Goal: Task Accomplishment & Management: Complete application form

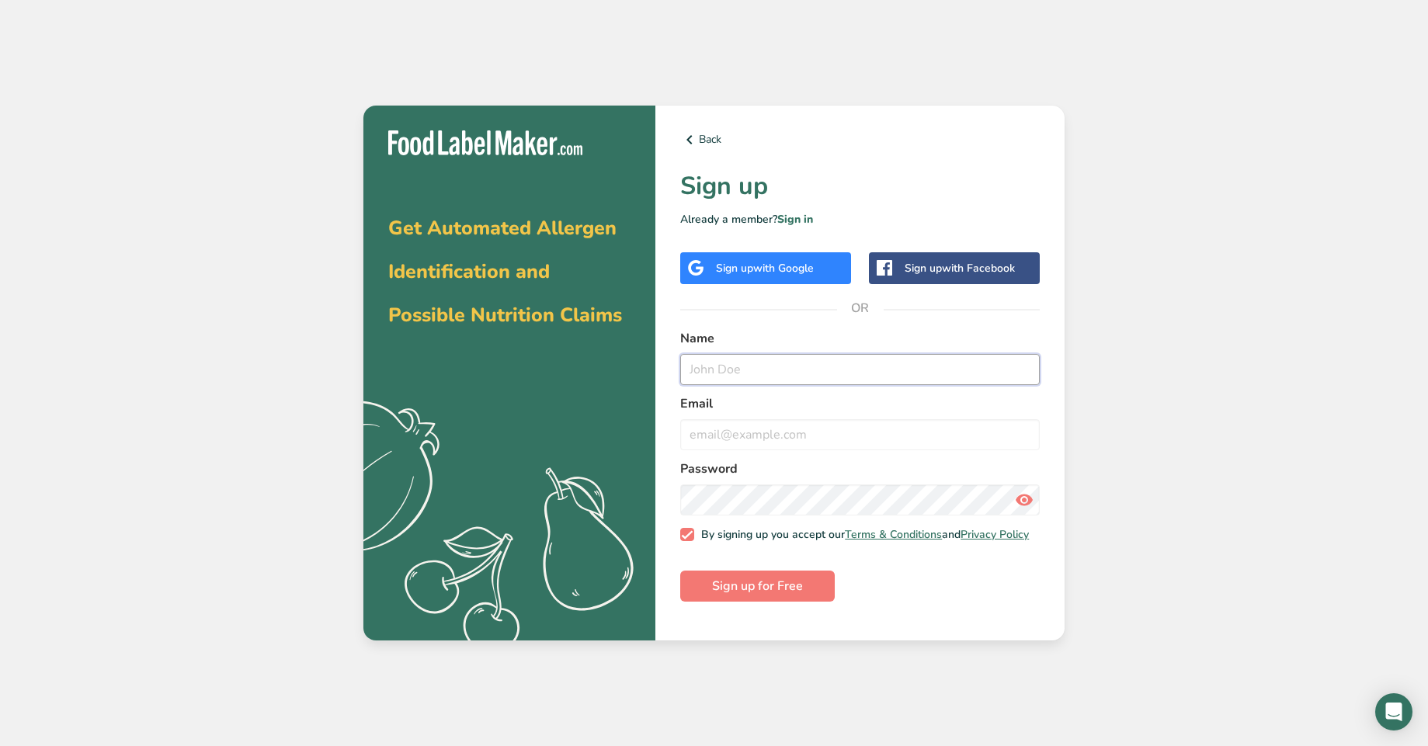
click at [828, 363] on input "text" at bounding box center [859, 369] width 359 height 31
type input "[PERSON_NAME]"
click at [826, 420] on input "email" at bounding box center [859, 434] width 359 height 31
type input "[EMAIL_ADDRESS][DOMAIN_NAME]"
click at [828, 515] on form "Name [PERSON_NAME] Email [EMAIL_ADDRESS][DOMAIN_NAME] Password By signing up yo…" at bounding box center [859, 465] width 359 height 273
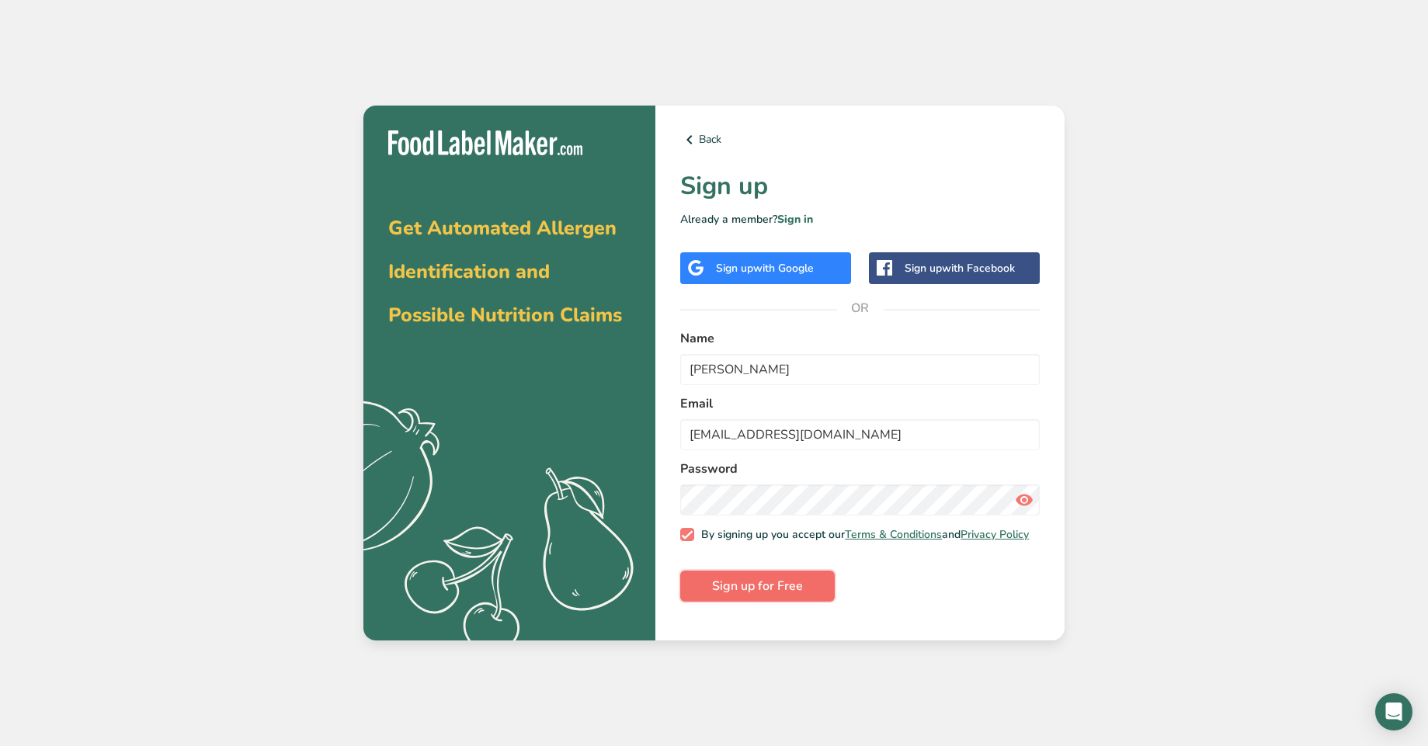
click at [747, 591] on span "Sign up for Free" at bounding box center [757, 586] width 91 height 19
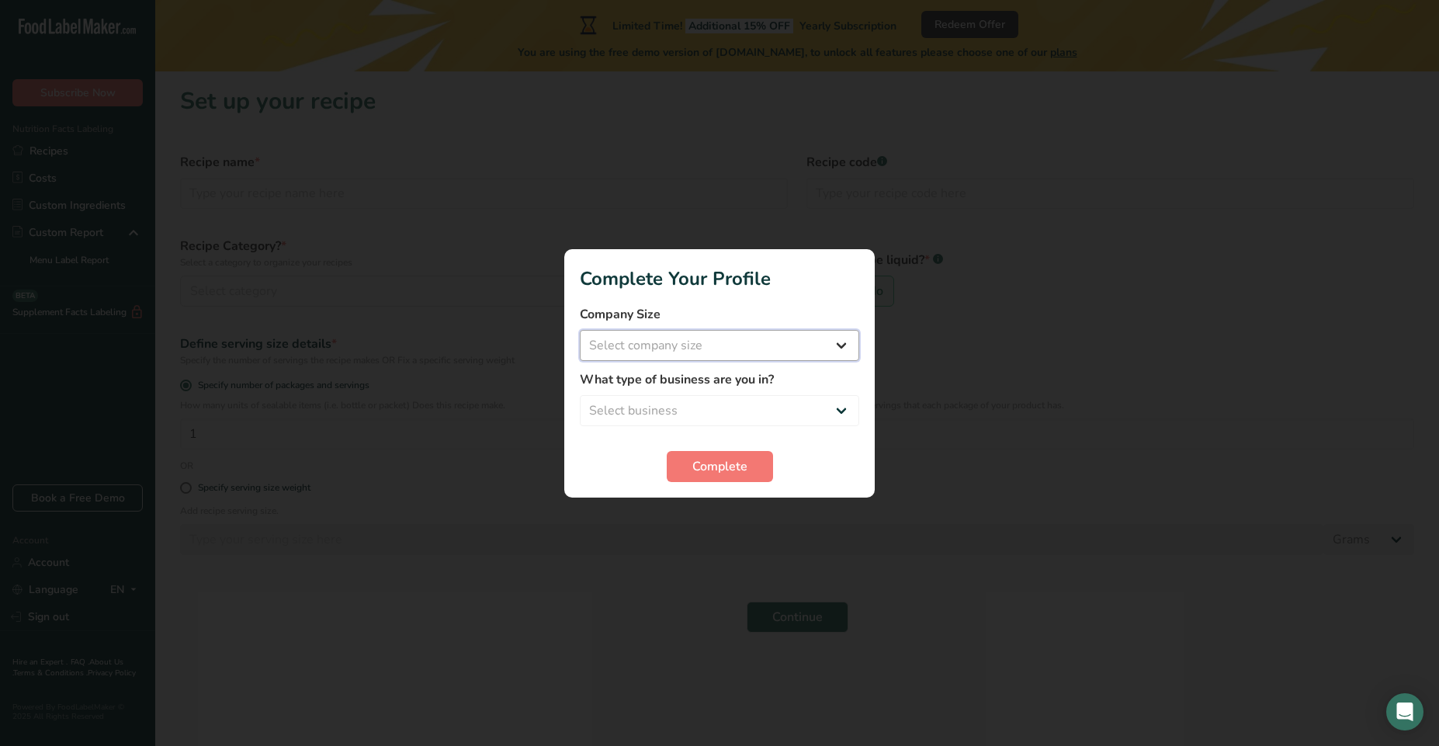
select select "1"
click at [580, 330] on select "Select company size Fewer than 10 Employees 10 to 50 Employees 51 to 500 Employ…" at bounding box center [719, 345] width 279 height 31
select select "1"
click at [580, 395] on select "Select business Packaged Food Manufacturer Restaurant & Cafe Bakery Meal Plans …" at bounding box center [719, 410] width 279 height 31
click at [760, 472] on button "Complete" at bounding box center [720, 466] width 106 height 31
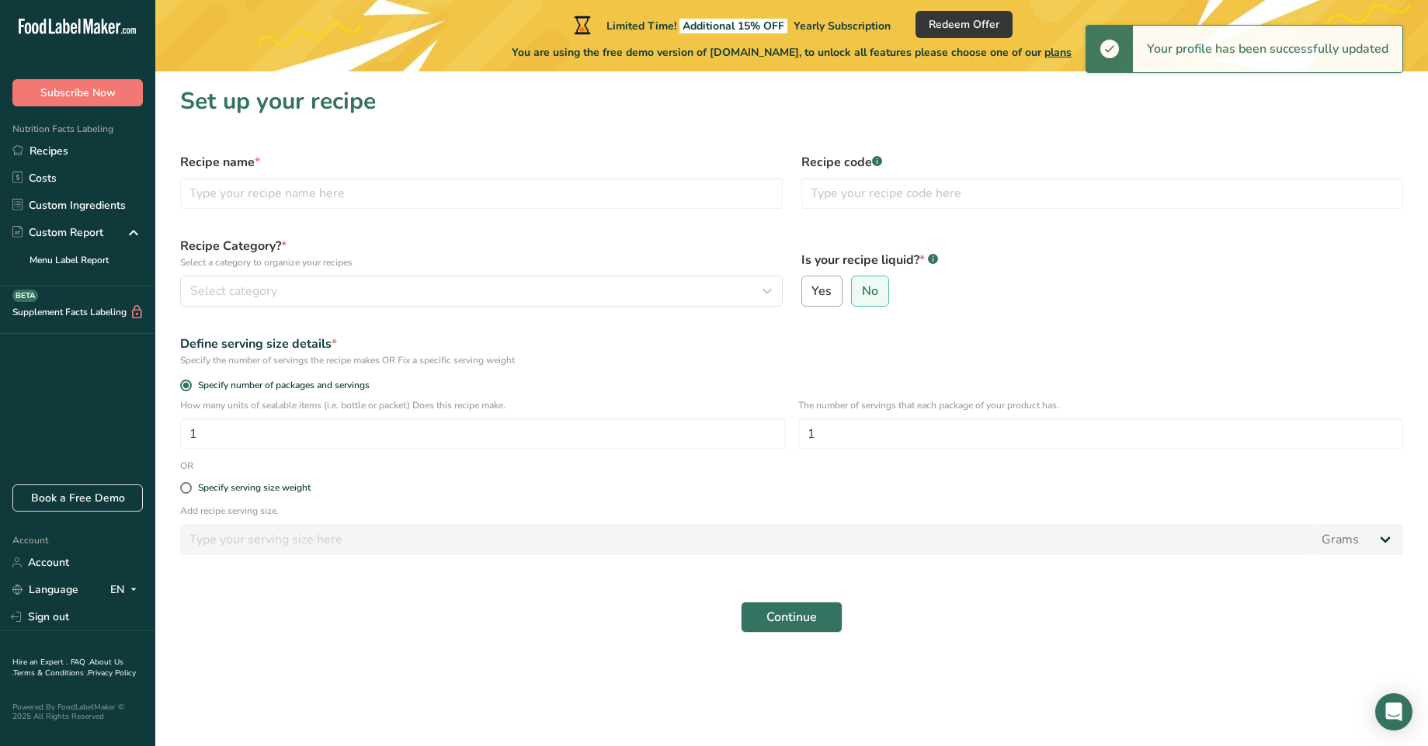
click at [811, 296] on span "Yes" at bounding box center [821, 291] width 20 height 16
click at [811, 296] on input "Yes" at bounding box center [807, 291] width 10 height 10
radio input "true"
radio input "false"
select select "22"
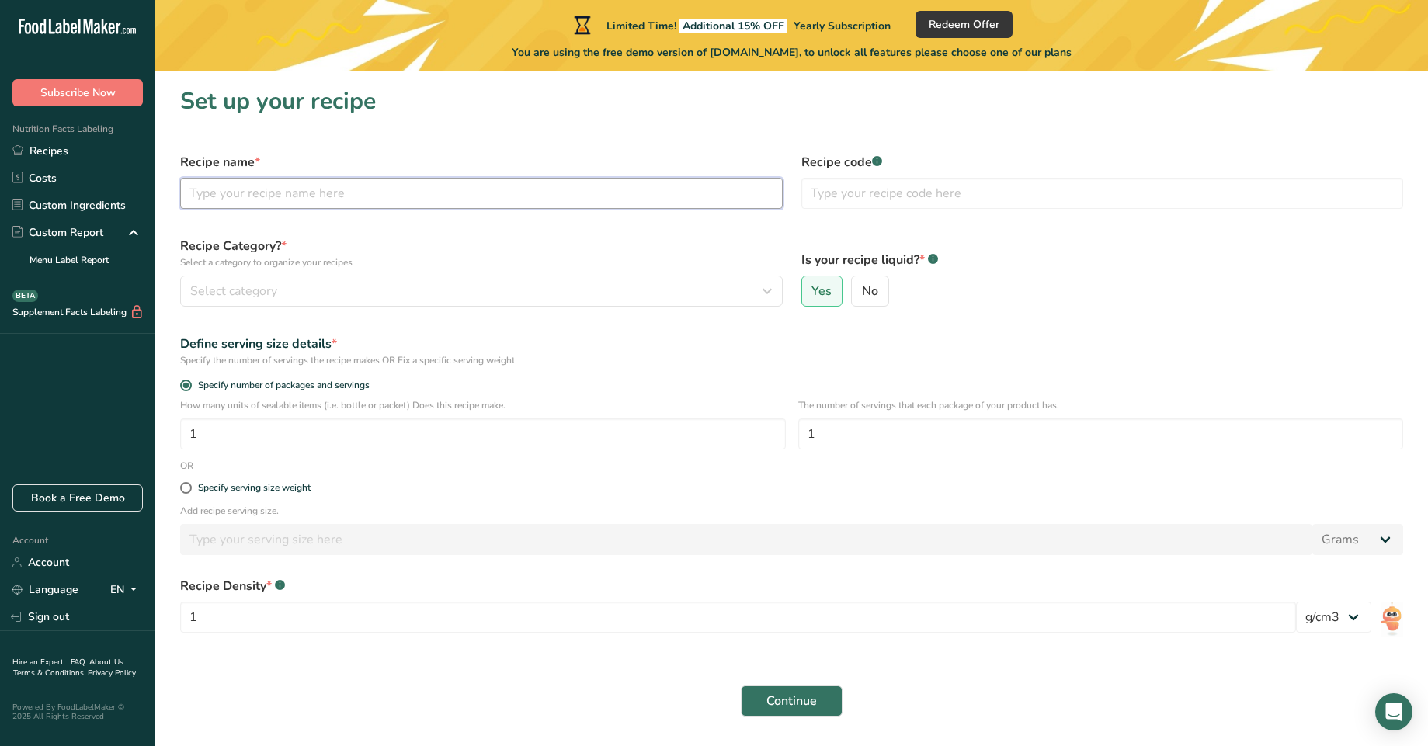
click at [371, 193] on input "text" at bounding box center [481, 193] width 602 height 31
type input "Maple Syrup"
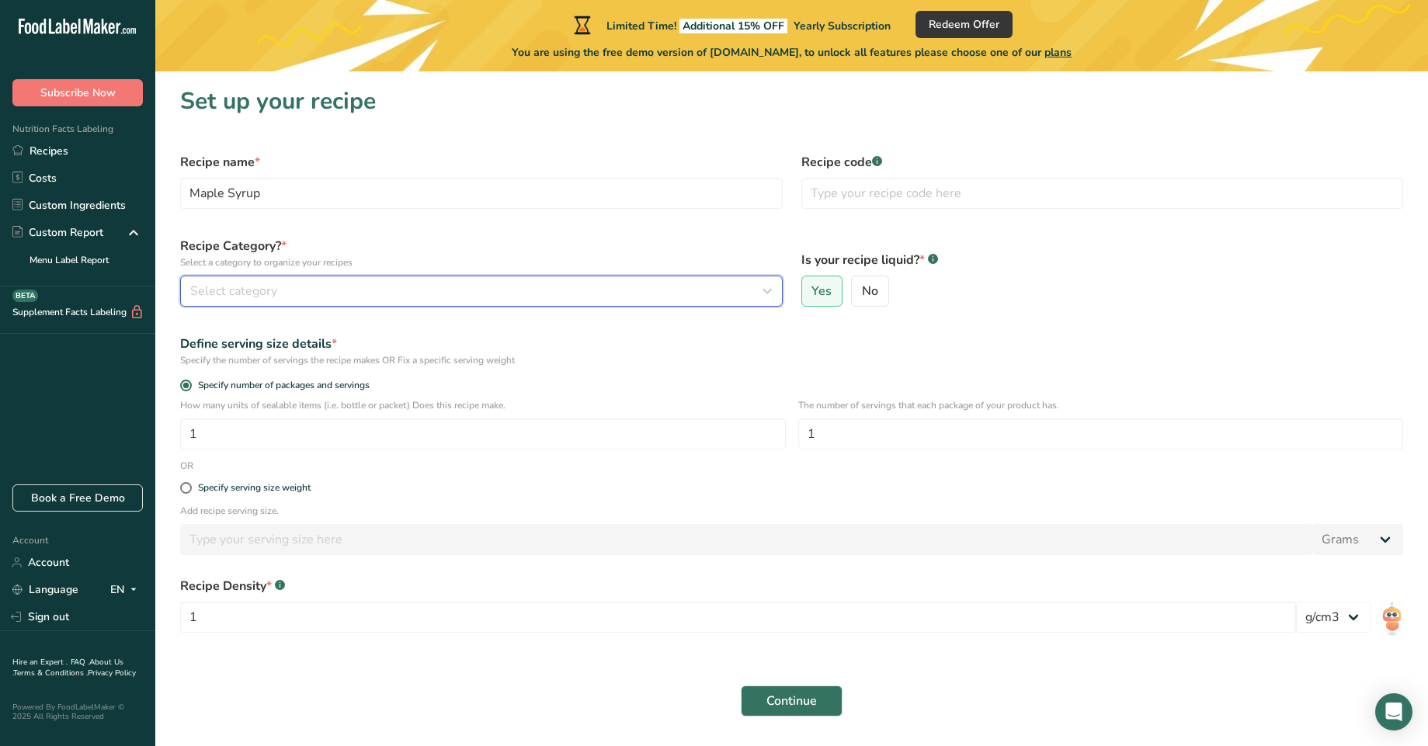
click at [484, 284] on div "Select category" at bounding box center [476, 291] width 573 height 19
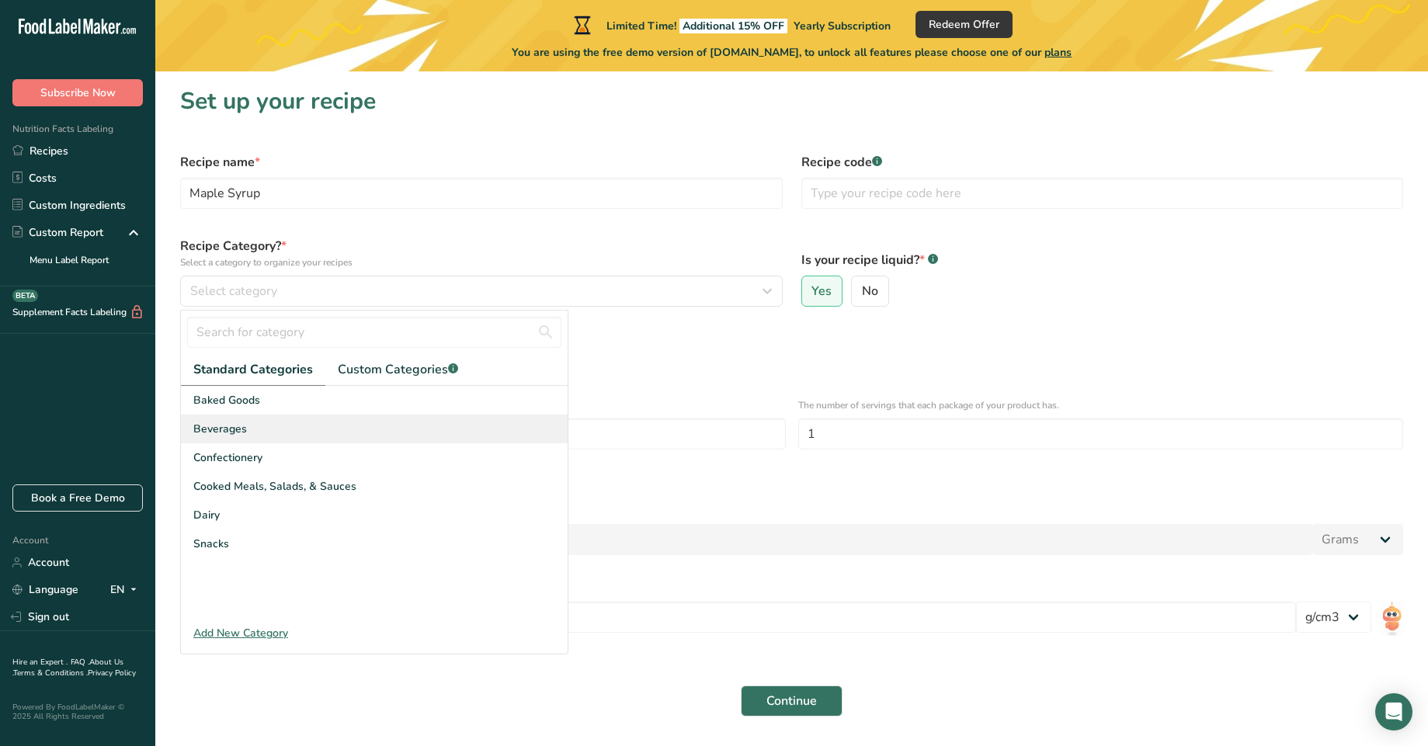
click at [268, 429] on div "Beverages" at bounding box center [374, 429] width 387 height 29
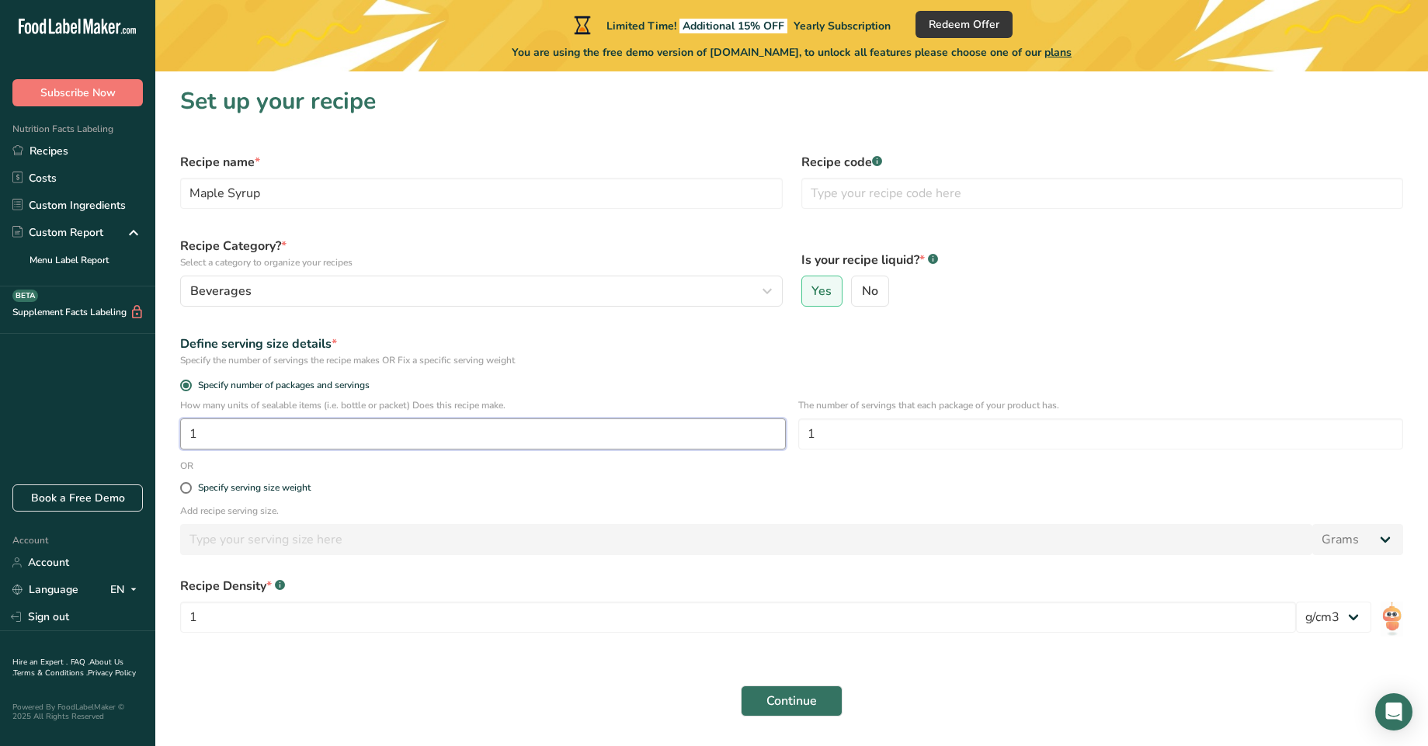
click at [651, 432] on input "1" at bounding box center [483, 433] width 606 height 31
type input "12"
click at [917, 446] on input "1" at bounding box center [1101, 433] width 606 height 31
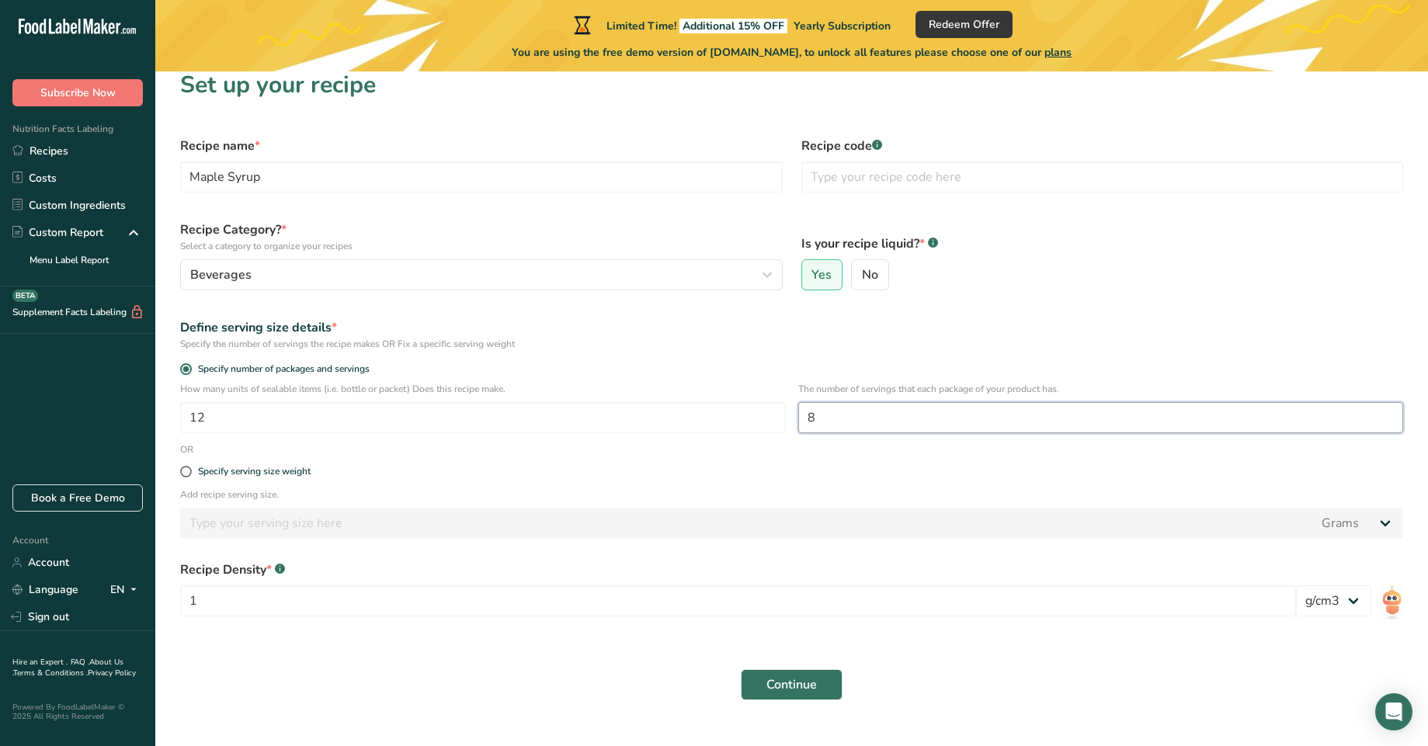
scroll to position [45, 0]
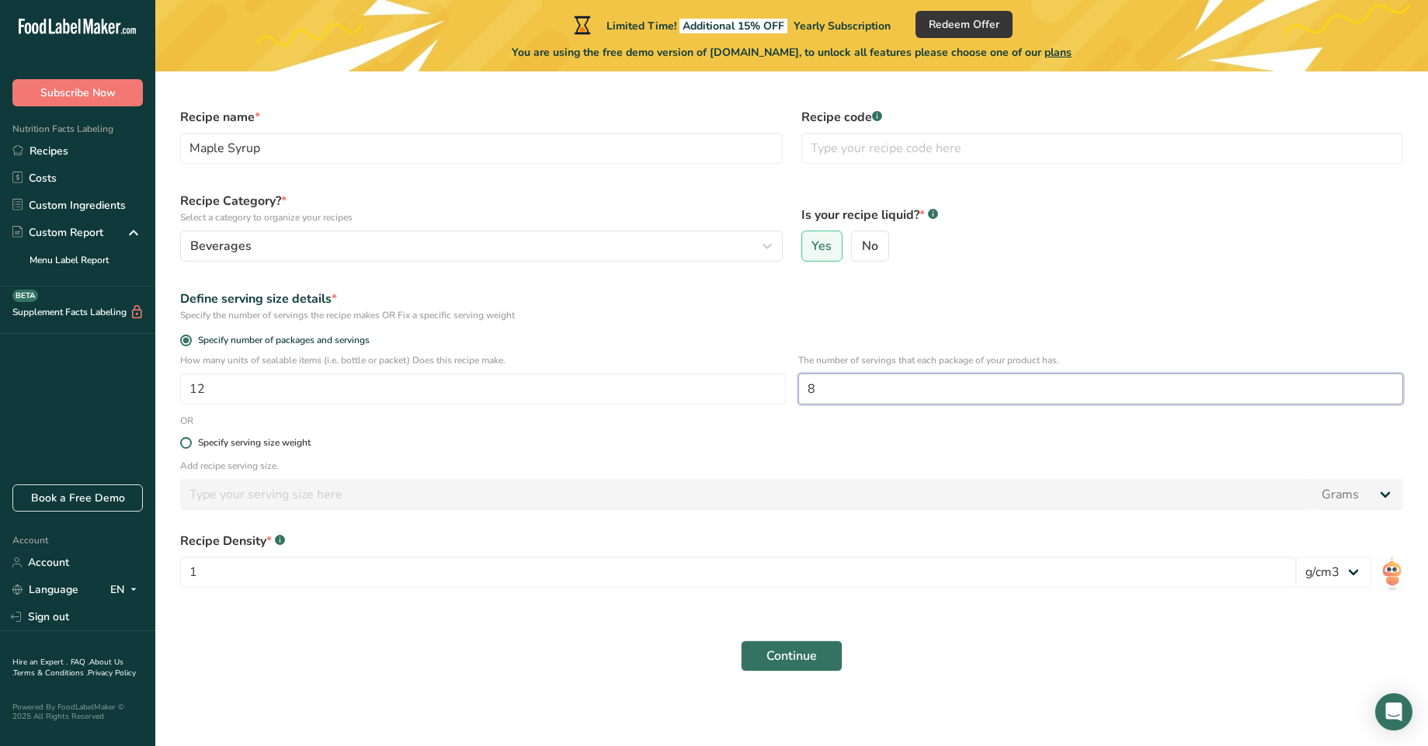
type input "8"
click at [284, 439] on div "Specify serving size weight" at bounding box center [254, 443] width 113 height 12
click at [190, 439] on input "Specify serving size weight" at bounding box center [185, 443] width 10 height 10
radio input "true"
radio input "false"
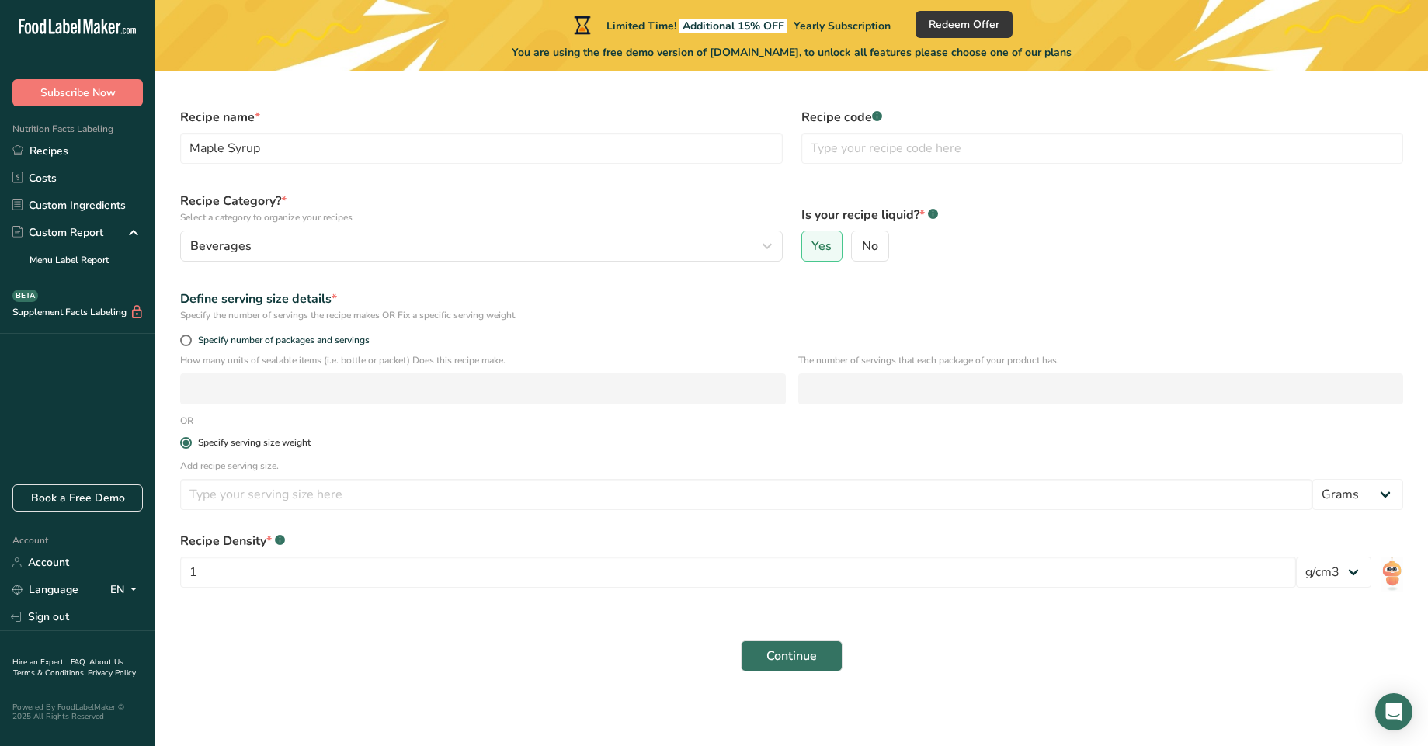
click at [284, 439] on div "Specify serving size weight" at bounding box center [254, 443] width 113 height 12
click at [190, 439] on input "Specify serving size weight" at bounding box center [185, 443] width 10 height 10
click at [190, 439] on span at bounding box center [186, 443] width 12 height 12
click at [190, 439] on input "Specify serving size weight" at bounding box center [185, 443] width 10 height 10
click at [189, 341] on span at bounding box center [186, 341] width 12 height 12
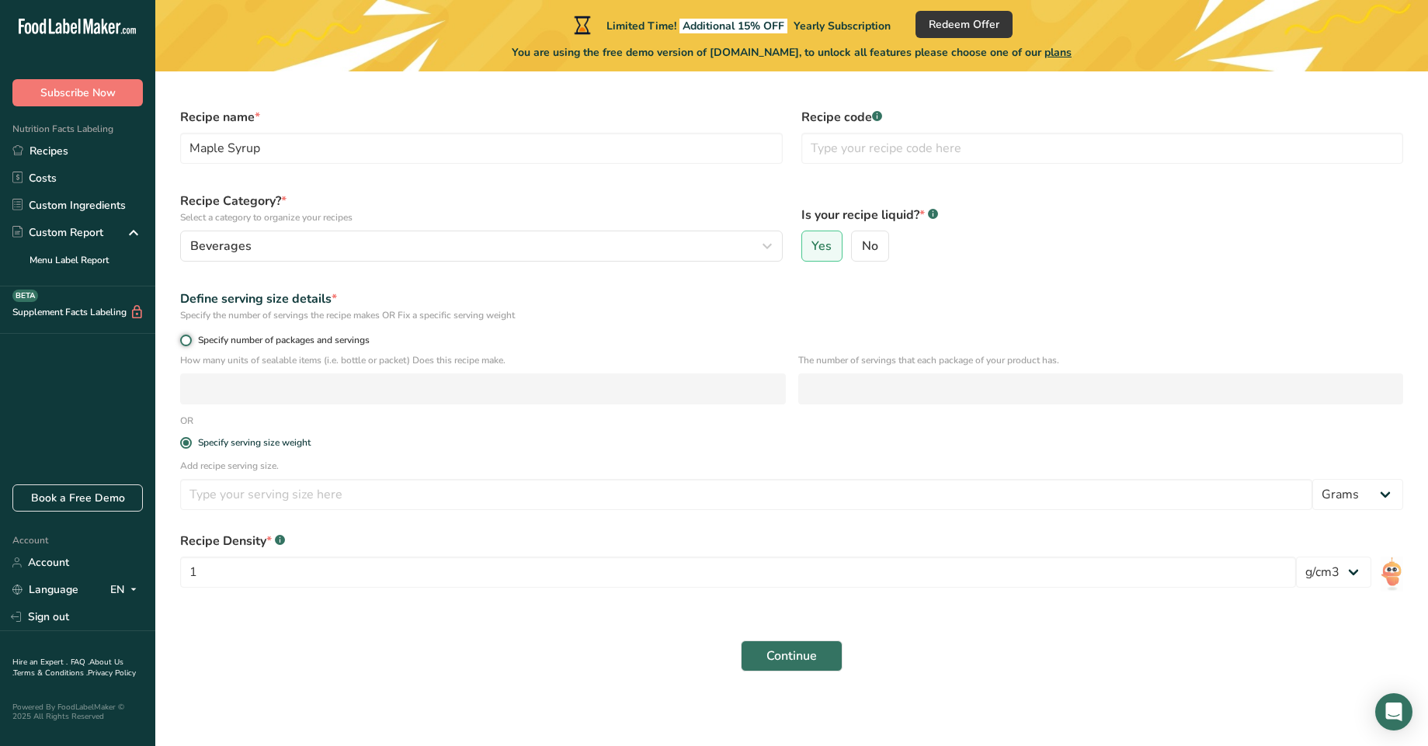
click at [189, 341] on input "Specify number of packages and servings" at bounding box center [185, 340] width 10 height 10
radio input "true"
radio input "false"
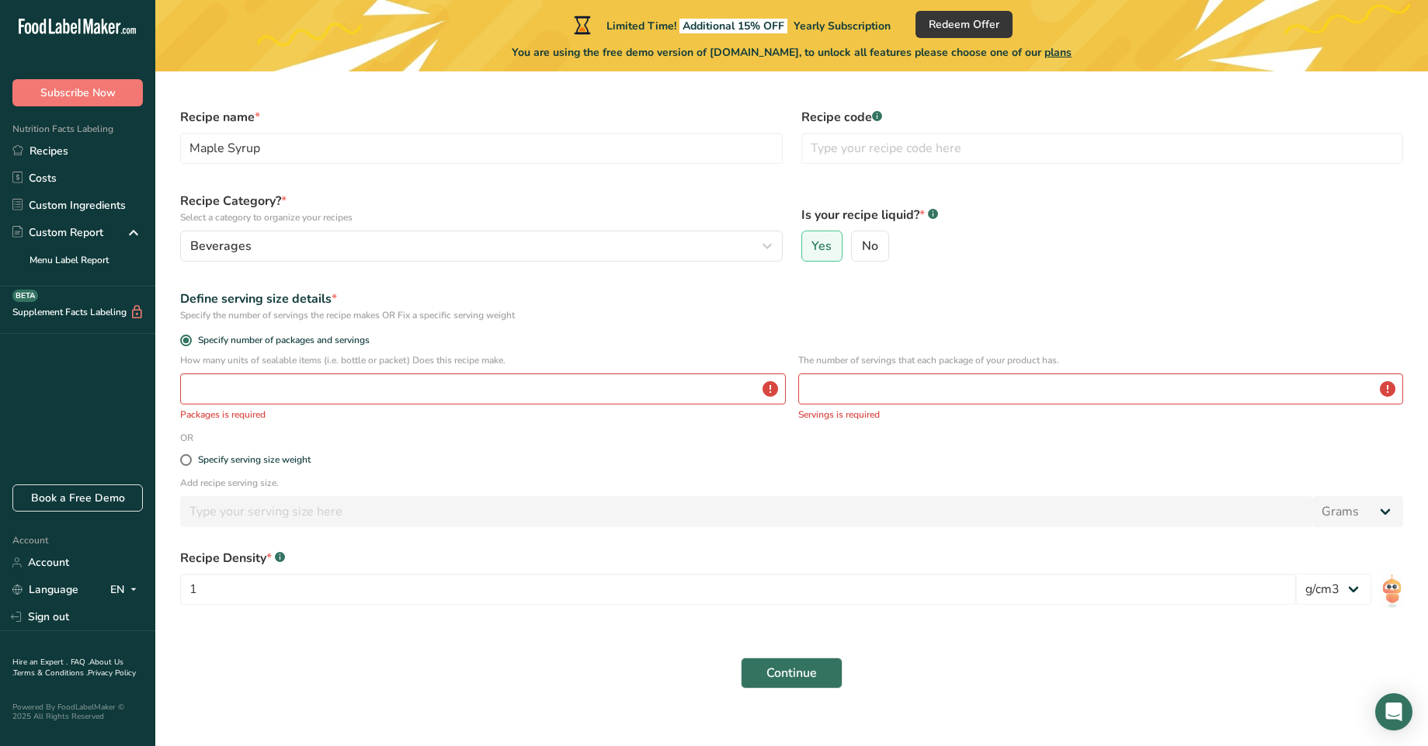
click at [185, 451] on div "Specify serving size weight" at bounding box center [791, 460] width 1241 height 31
click at [224, 370] on div "How many units of sealable items (i.e. bottle or packet) Does this recipe make.…" at bounding box center [483, 387] width 606 height 68
click at [216, 397] on input "number" at bounding box center [483, 388] width 606 height 31
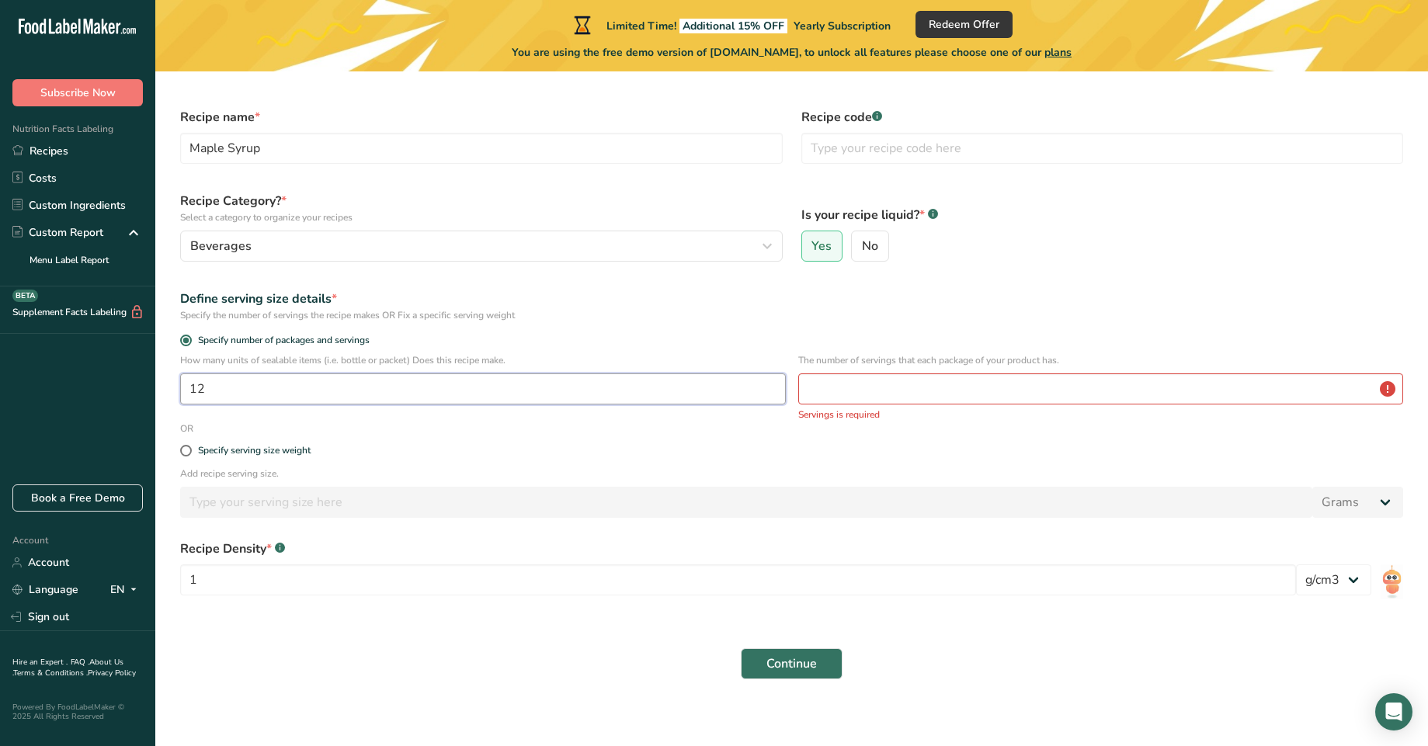
type input "12"
click at [930, 380] on input "number" at bounding box center [1101, 388] width 606 height 31
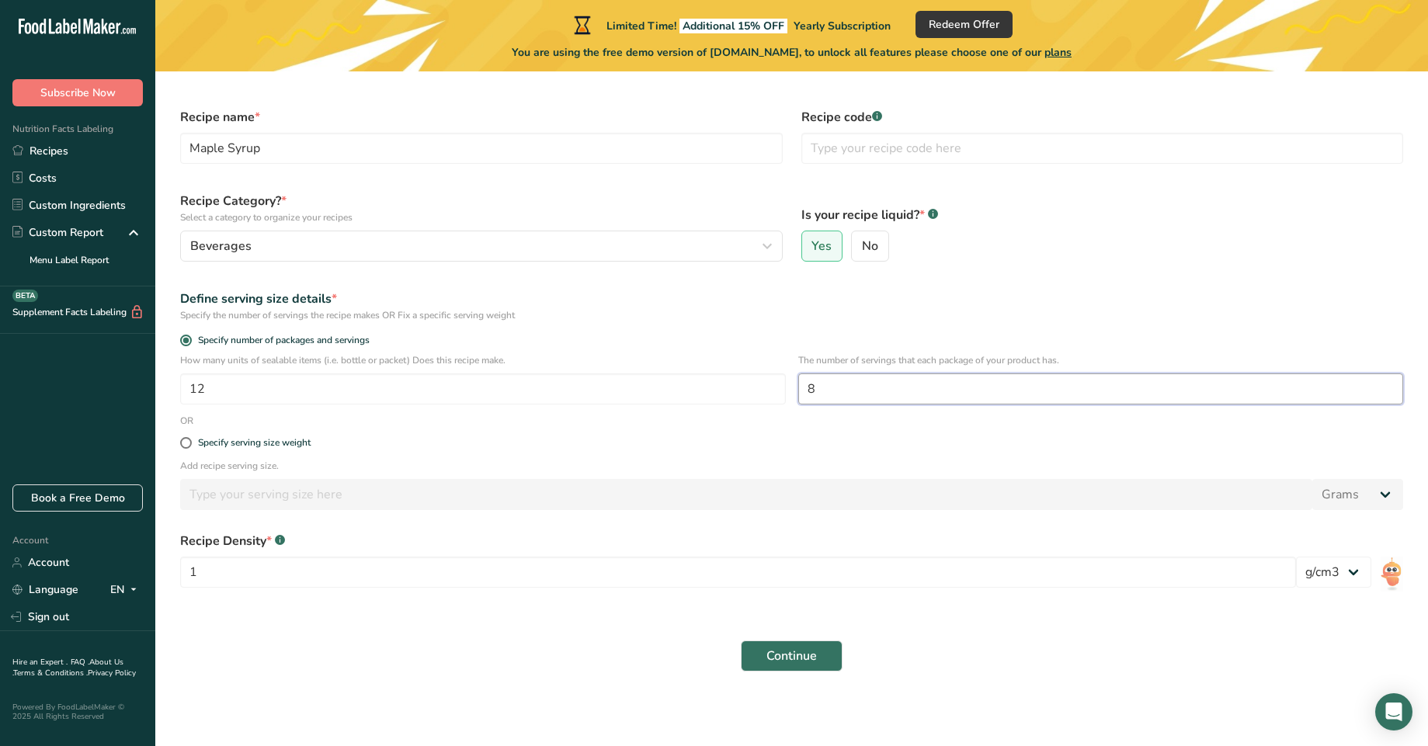
type input "8"
click at [654, 452] on div "Specify serving size weight" at bounding box center [791, 443] width 1241 height 31
click at [1330, 560] on select "lb/ft3 g/cm3" at bounding box center [1333, 572] width 75 height 31
click at [869, 161] on input "text" at bounding box center [1102, 148] width 602 height 31
click at [798, 188] on div "Is your recipe liquid? * .a-a{fill:#347362;}.b-a{fill:#fff;} Yes No" at bounding box center [1102, 226] width 621 height 89
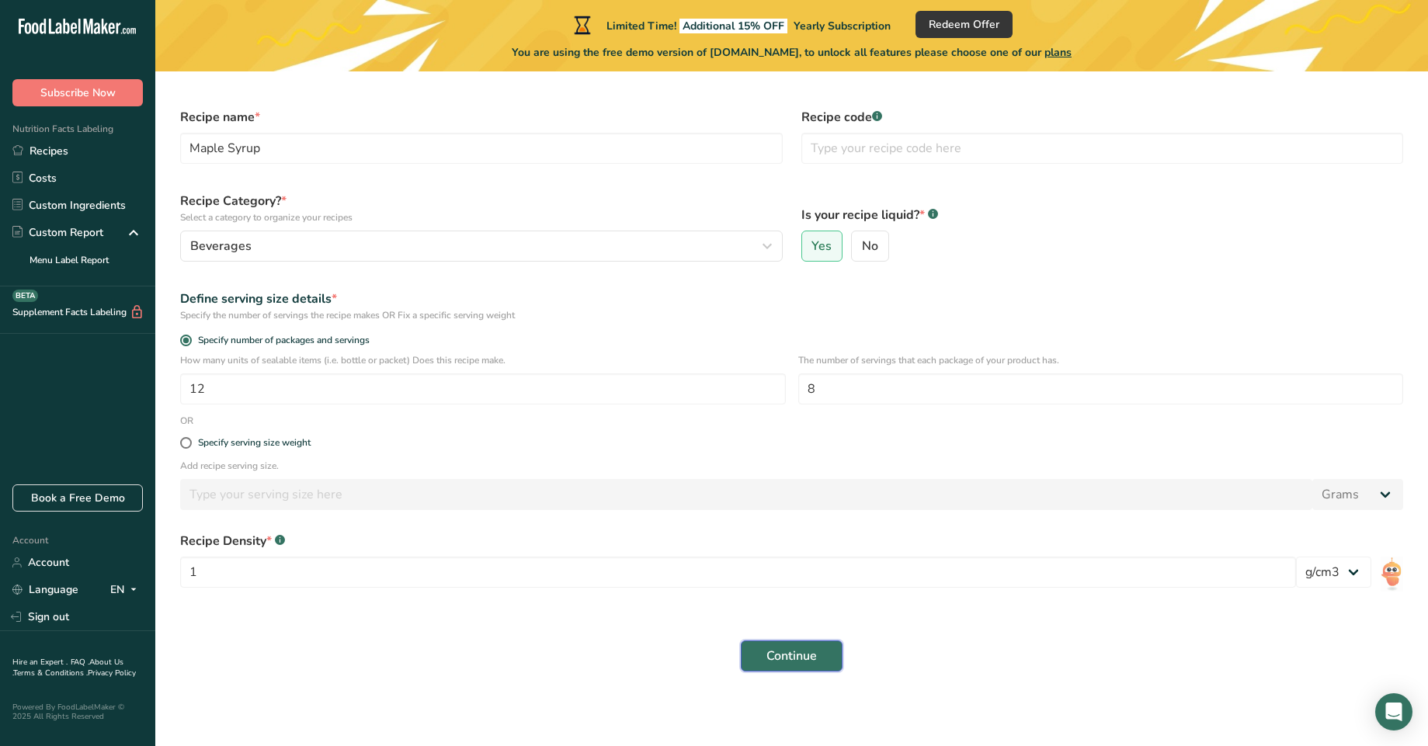
click at [819, 661] on button "Continue" at bounding box center [792, 655] width 102 height 31
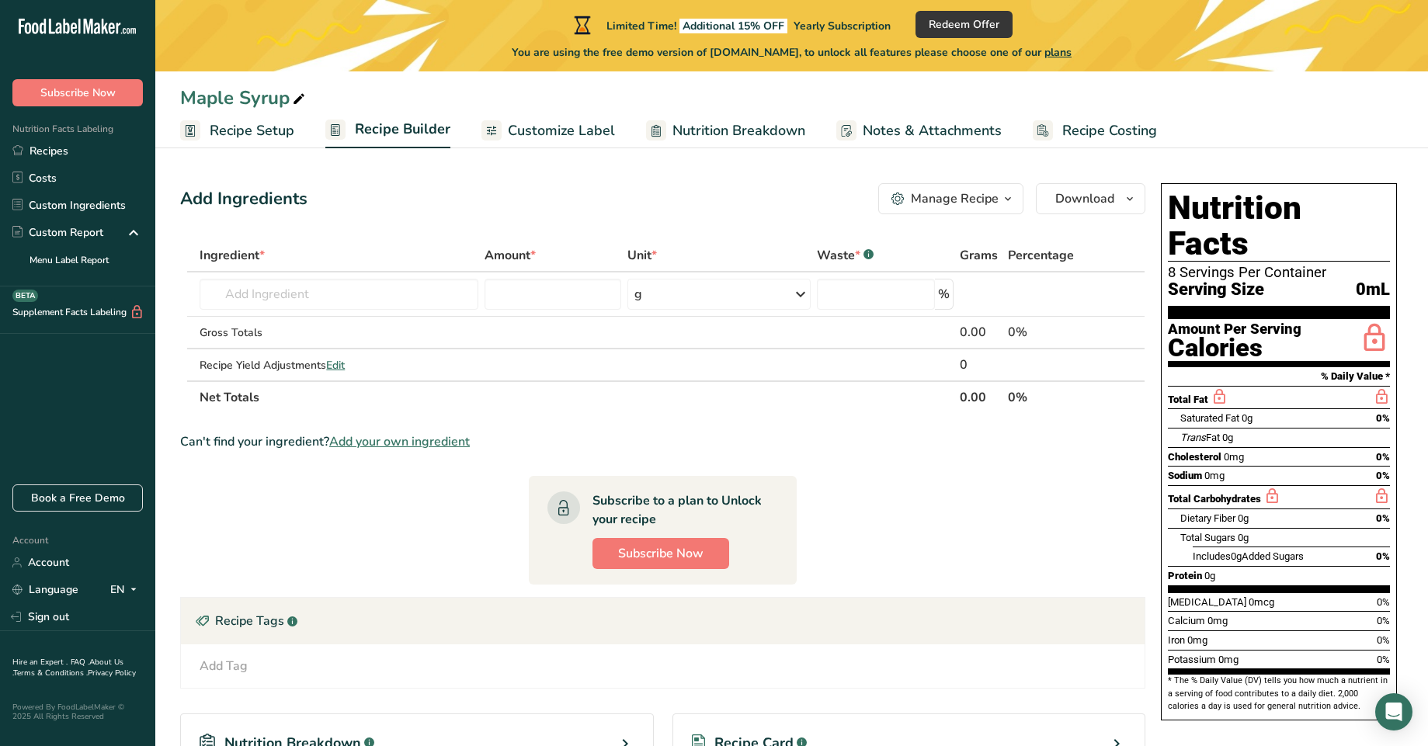
click at [1043, 122] on rect at bounding box center [1043, 130] width 20 height 20
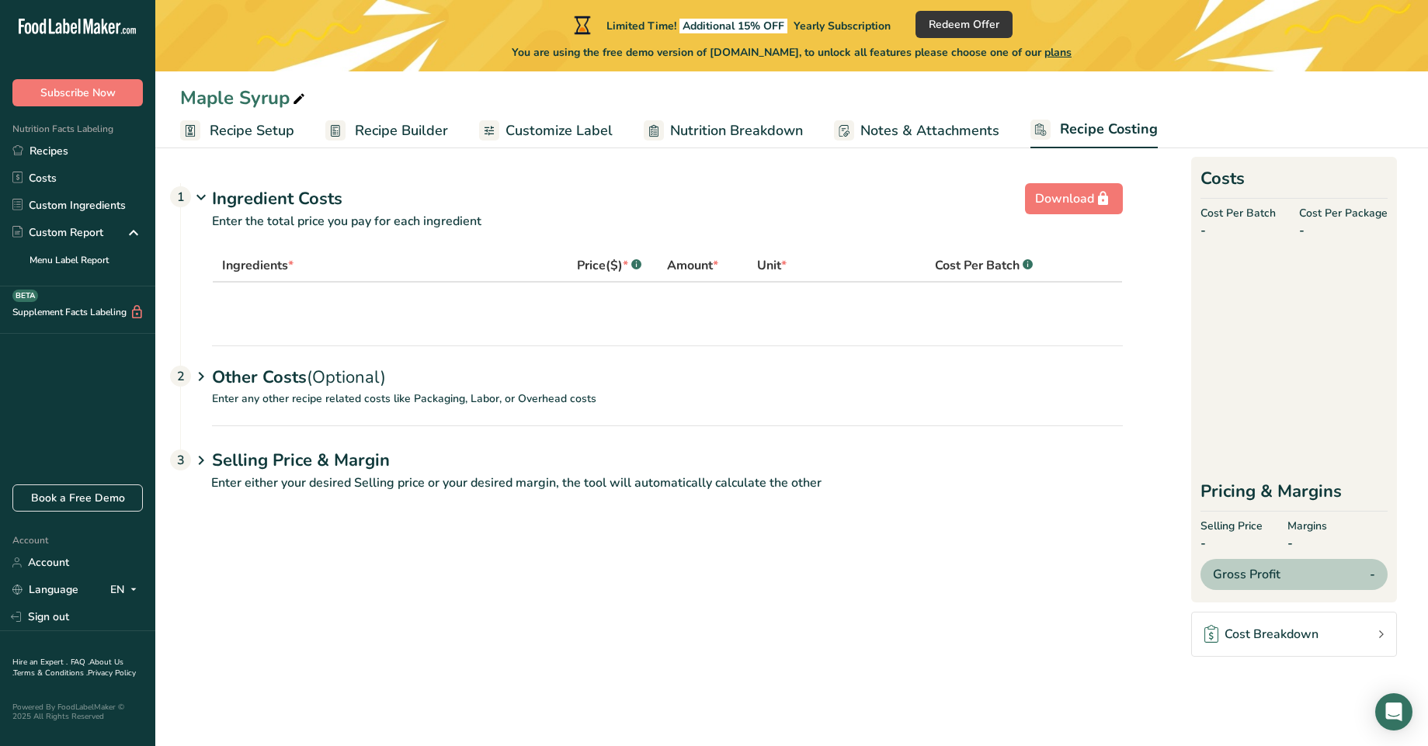
click at [211, 124] on span "Recipe Setup" at bounding box center [252, 130] width 85 height 21
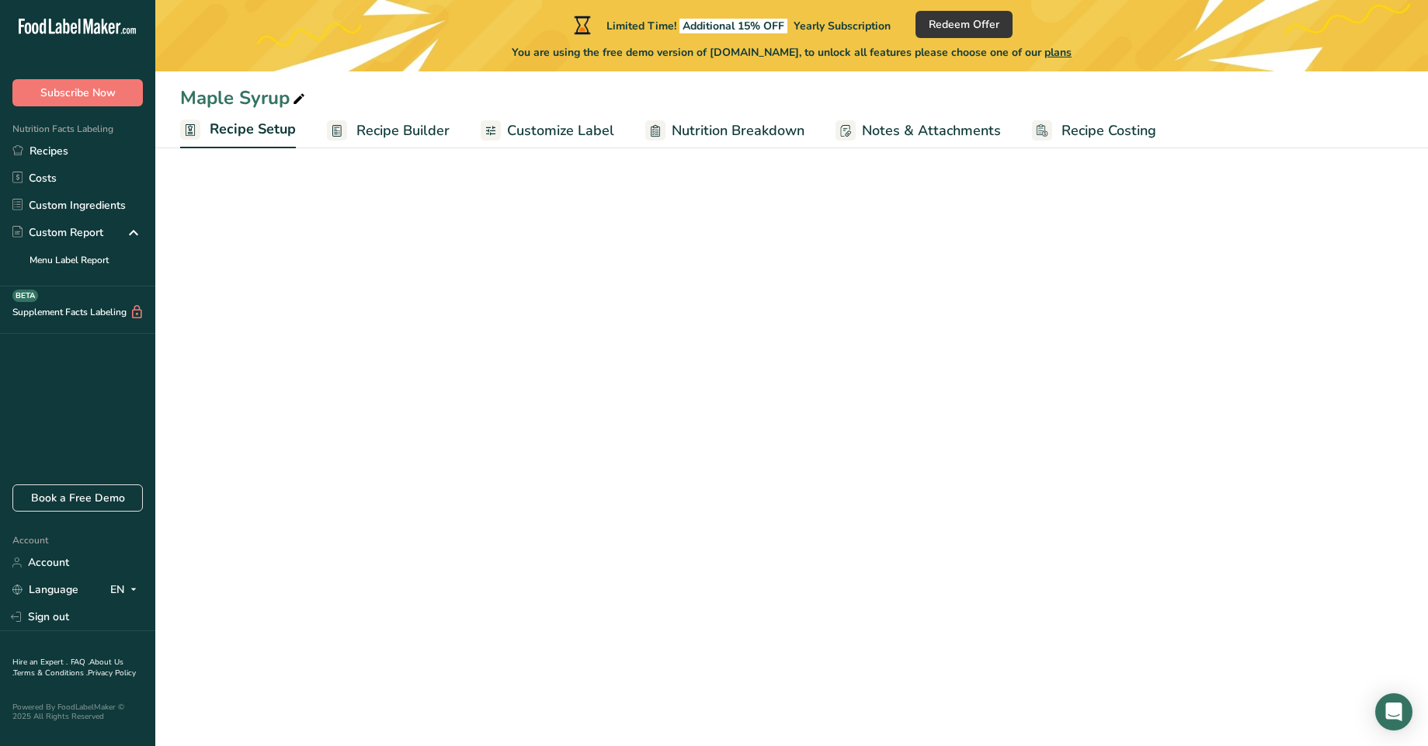
select select "22"
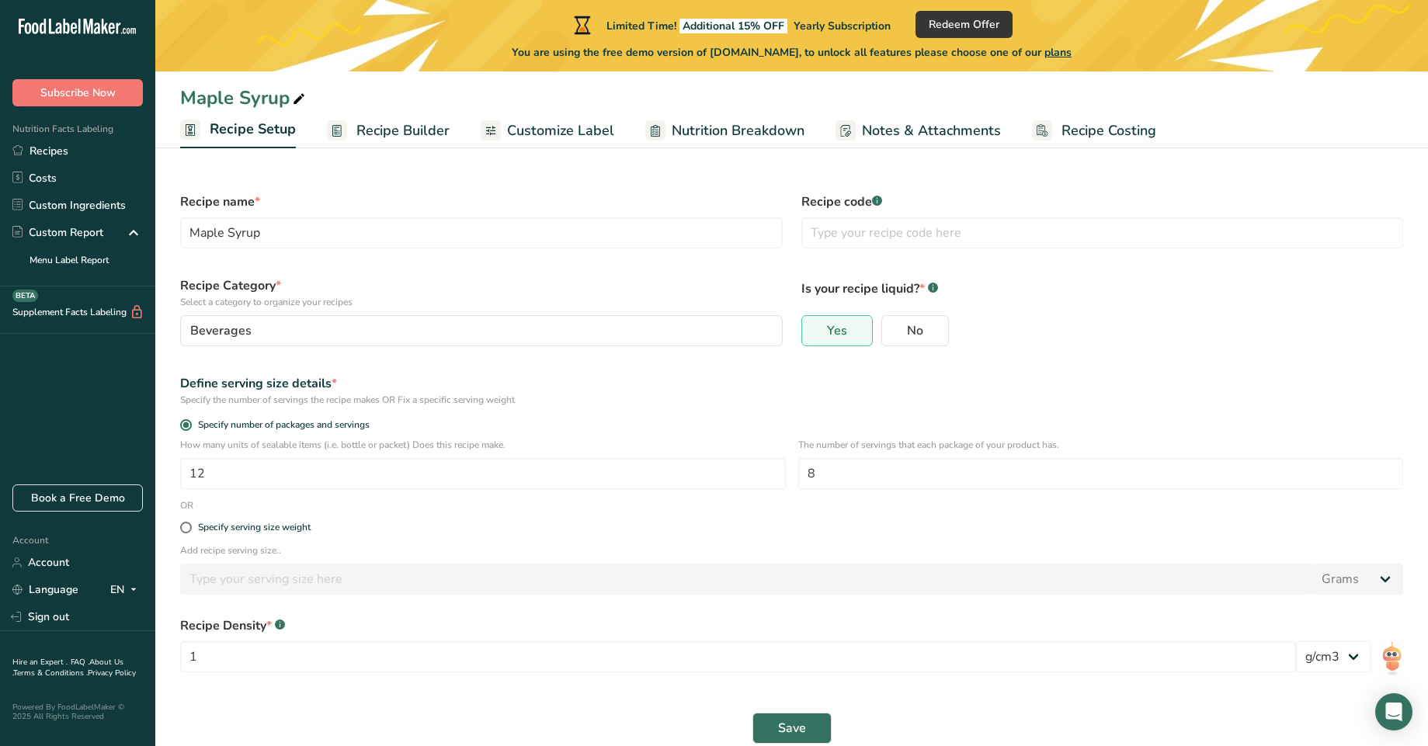
click at [884, 202] on label "Recipe code .a-a{fill:#347362;}.b-a{fill:#fff;}" at bounding box center [1102, 202] width 602 height 19
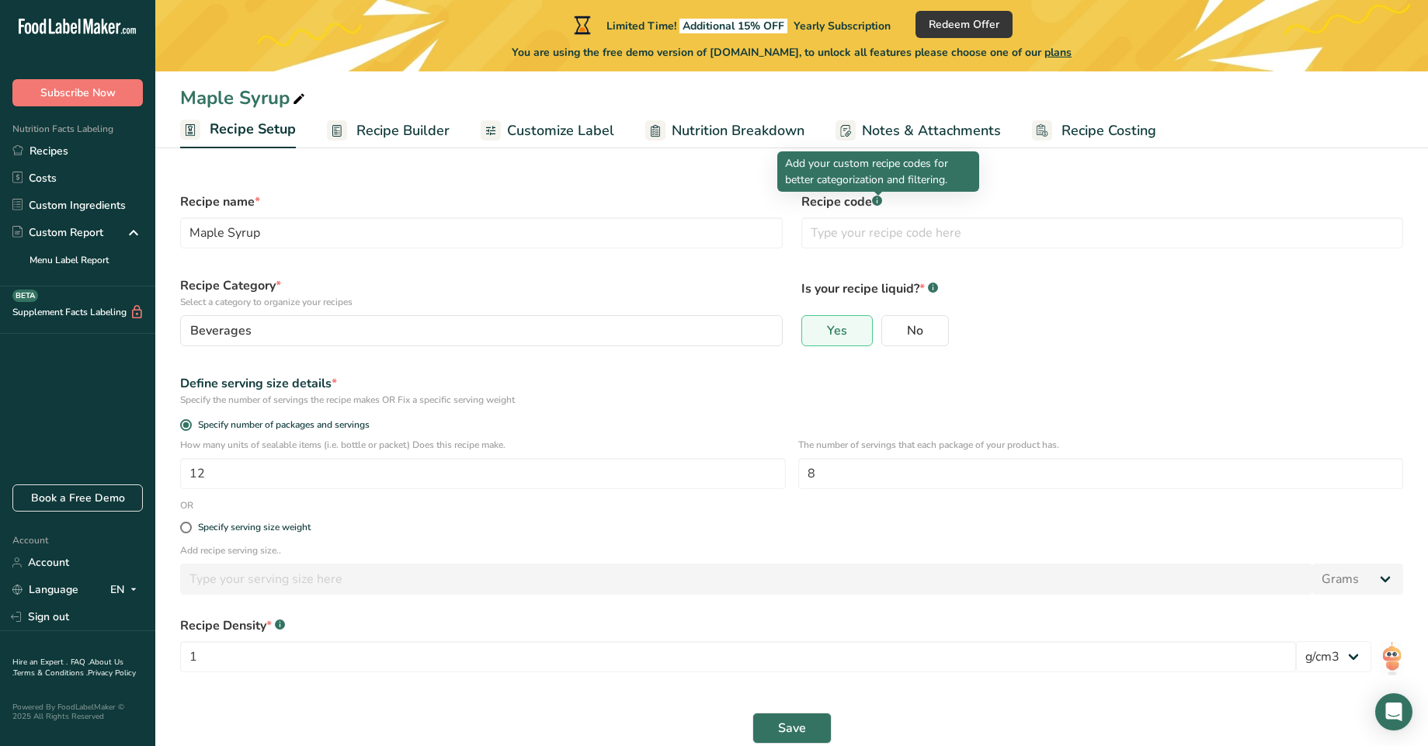
click at [876, 198] on div at bounding box center [878, 196] width 8 height 8
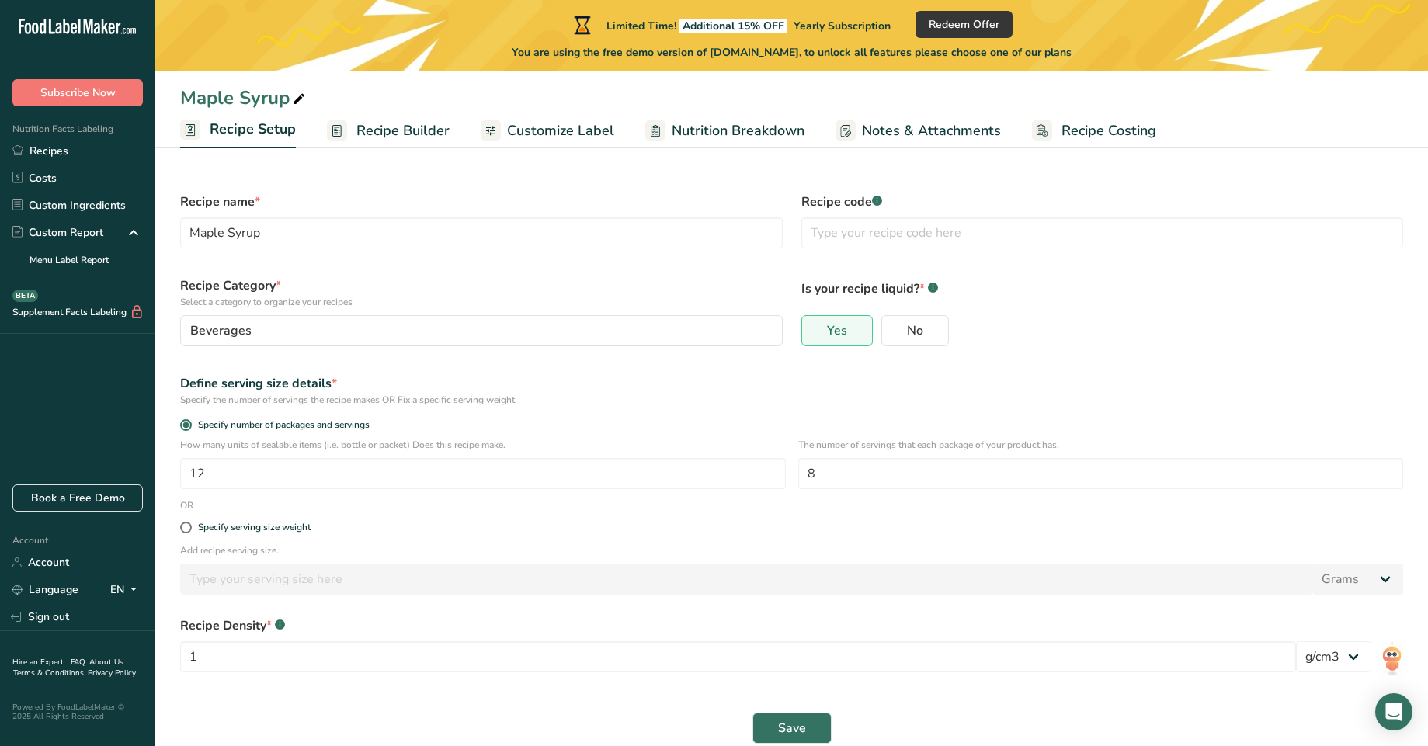
click at [400, 127] on span "Recipe Builder" at bounding box center [402, 130] width 93 height 21
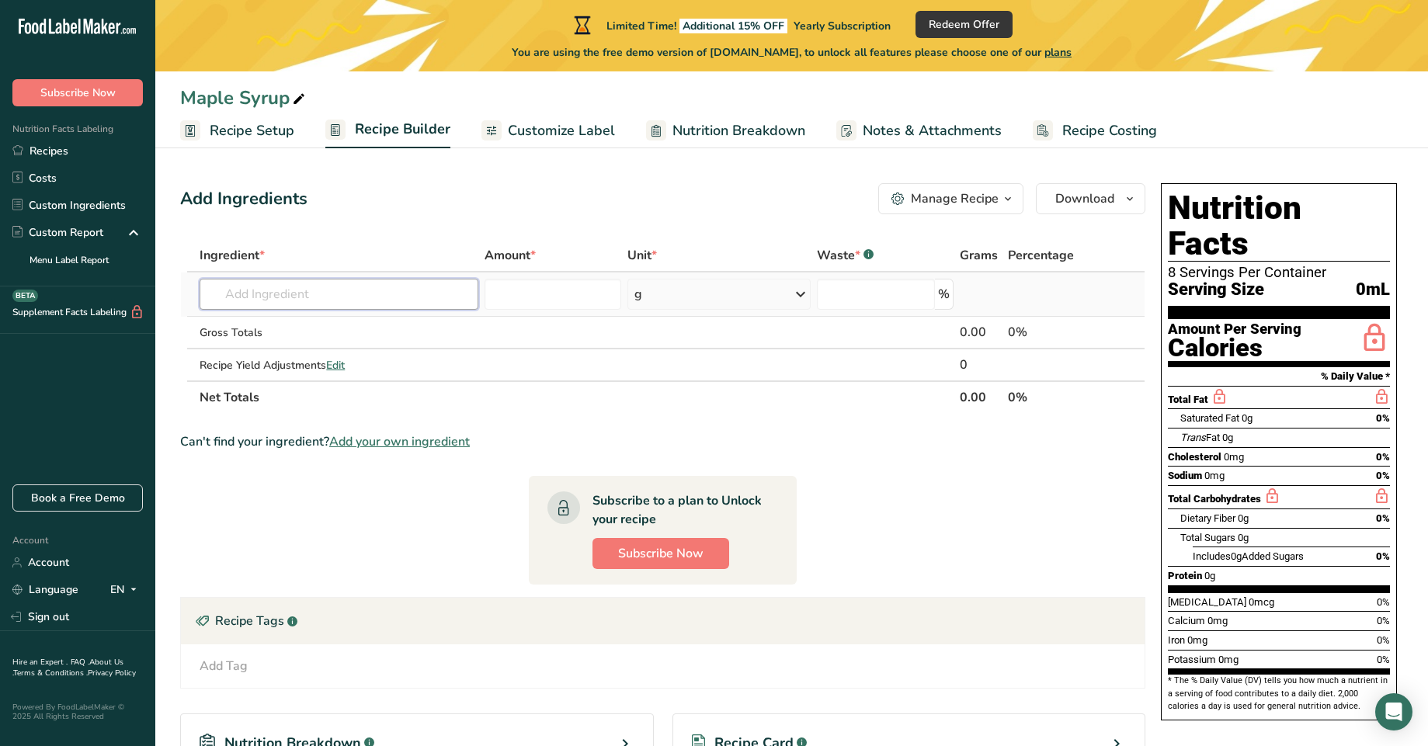
click at [435, 291] on input "text" at bounding box center [339, 294] width 279 height 31
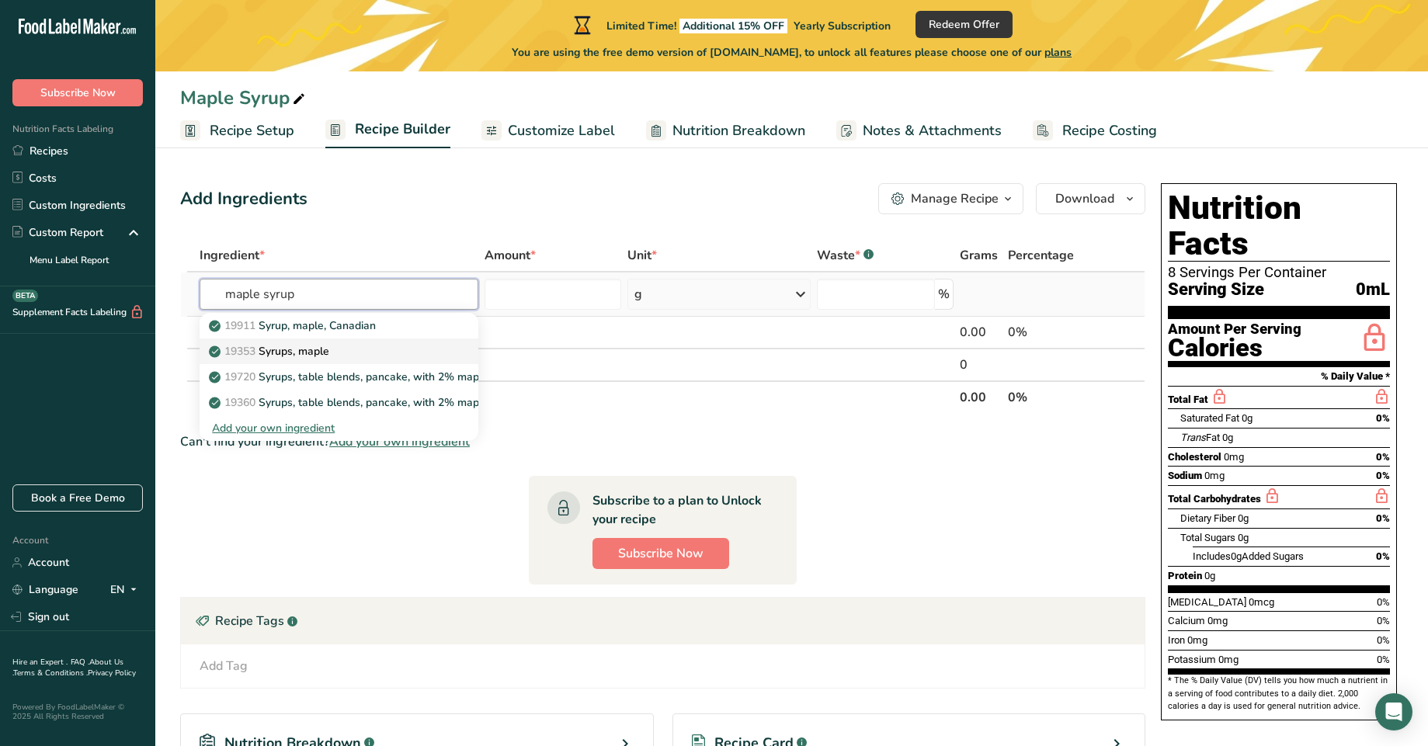
type input "maple syrup"
click at [417, 347] on div "19353 Syrups, maple" at bounding box center [326, 351] width 229 height 16
type input "Syrups, maple"
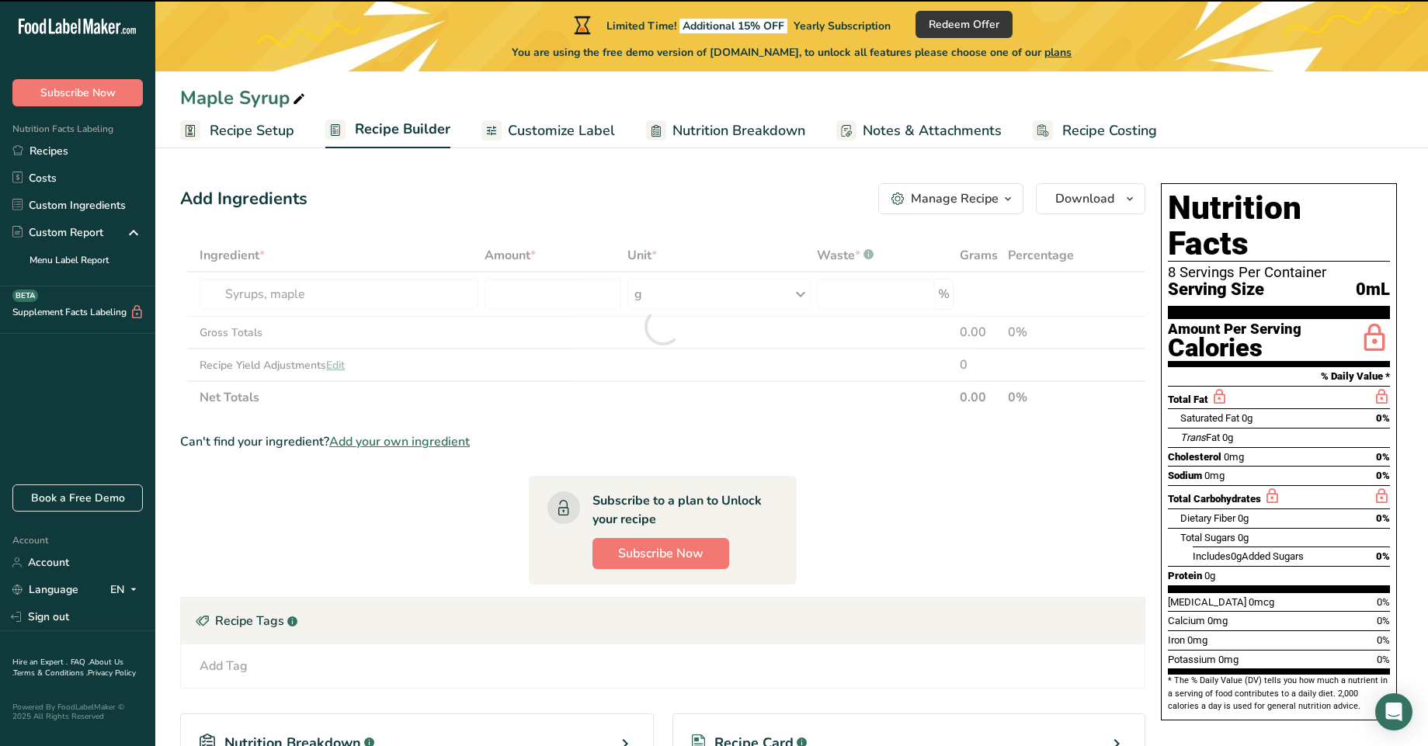
type input "0"
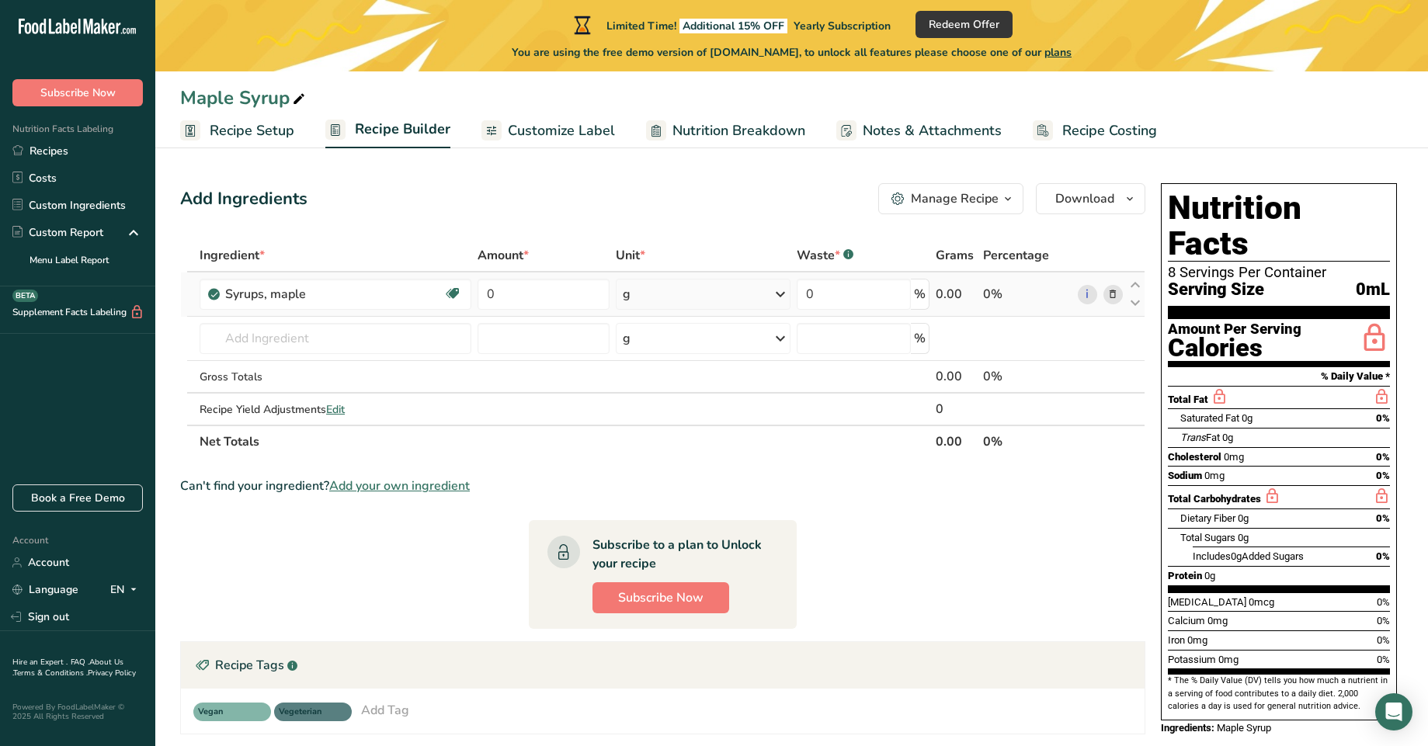
click at [742, 304] on div "g" at bounding box center [703, 294] width 175 height 31
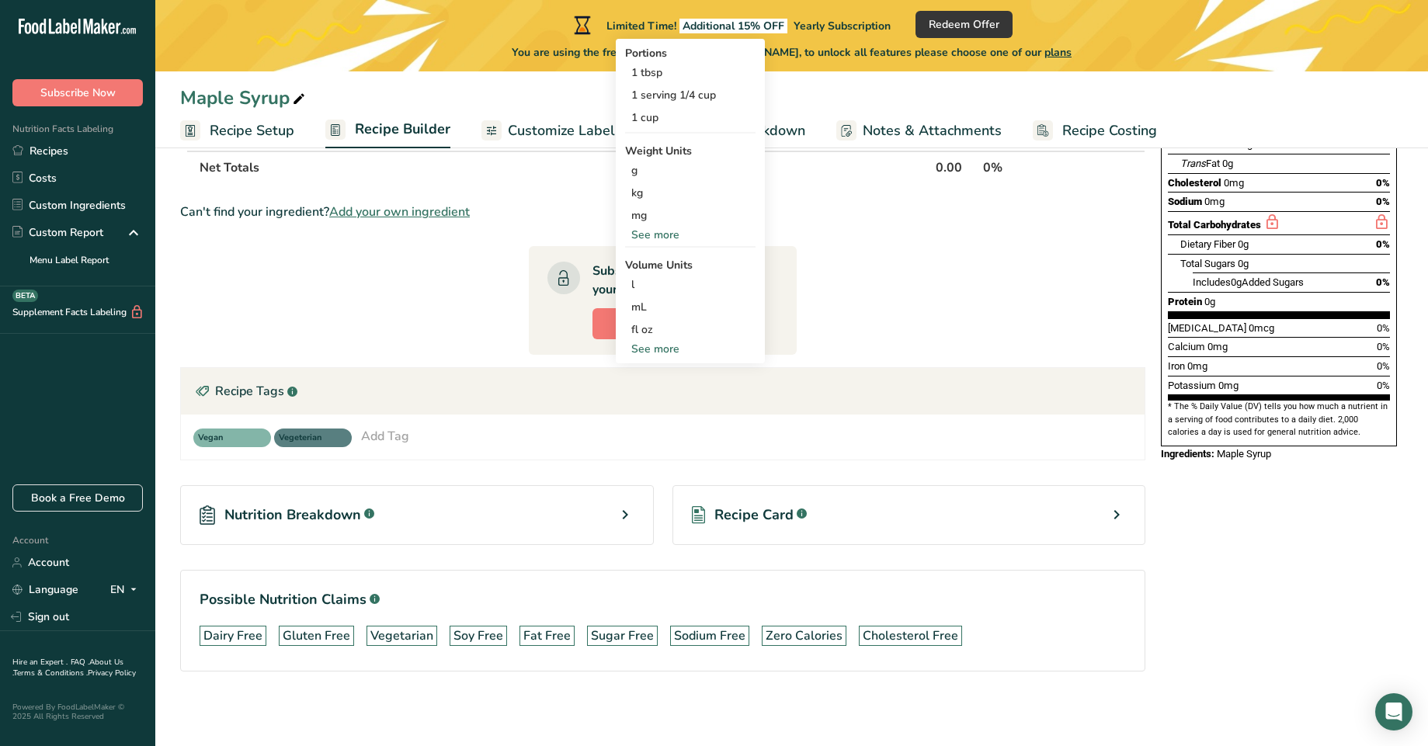
scroll to position [134, 0]
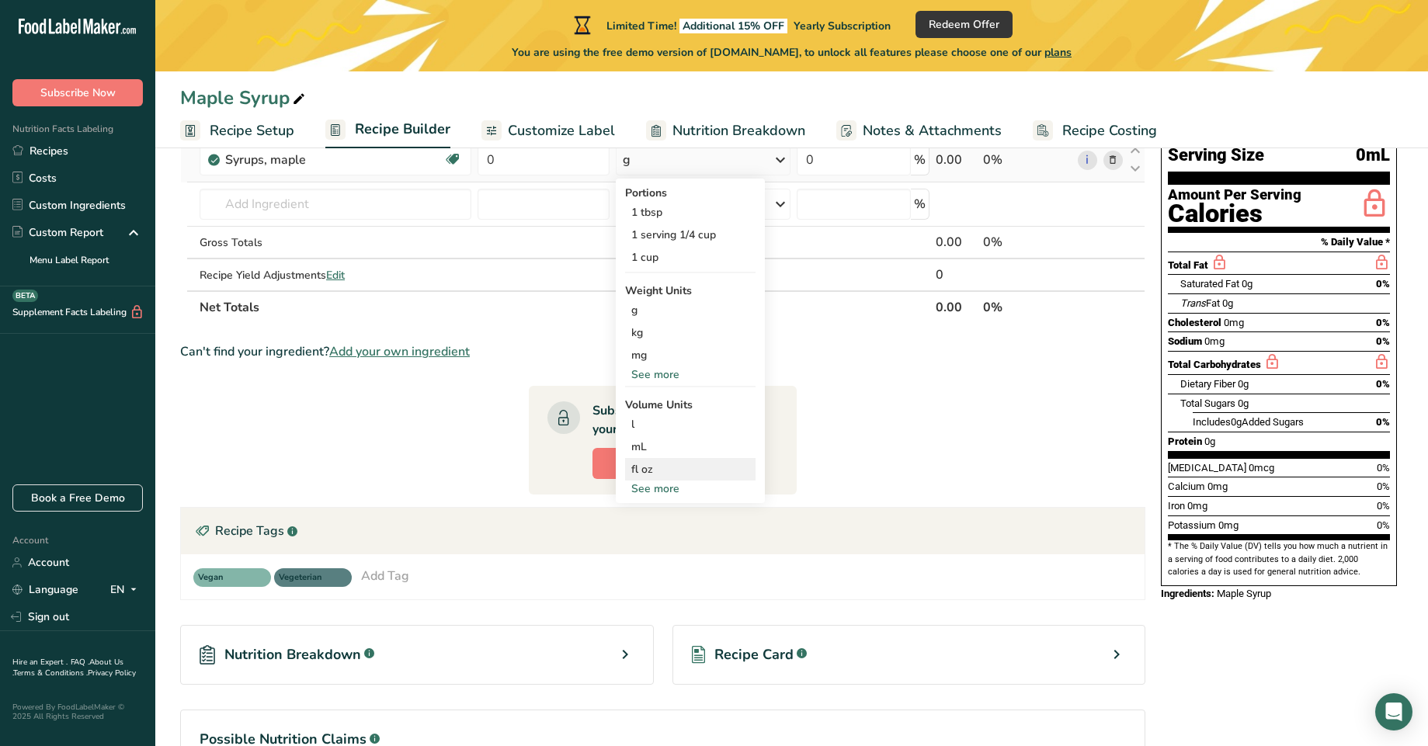
click at [660, 469] on div "fl oz" at bounding box center [690, 469] width 118 height 16
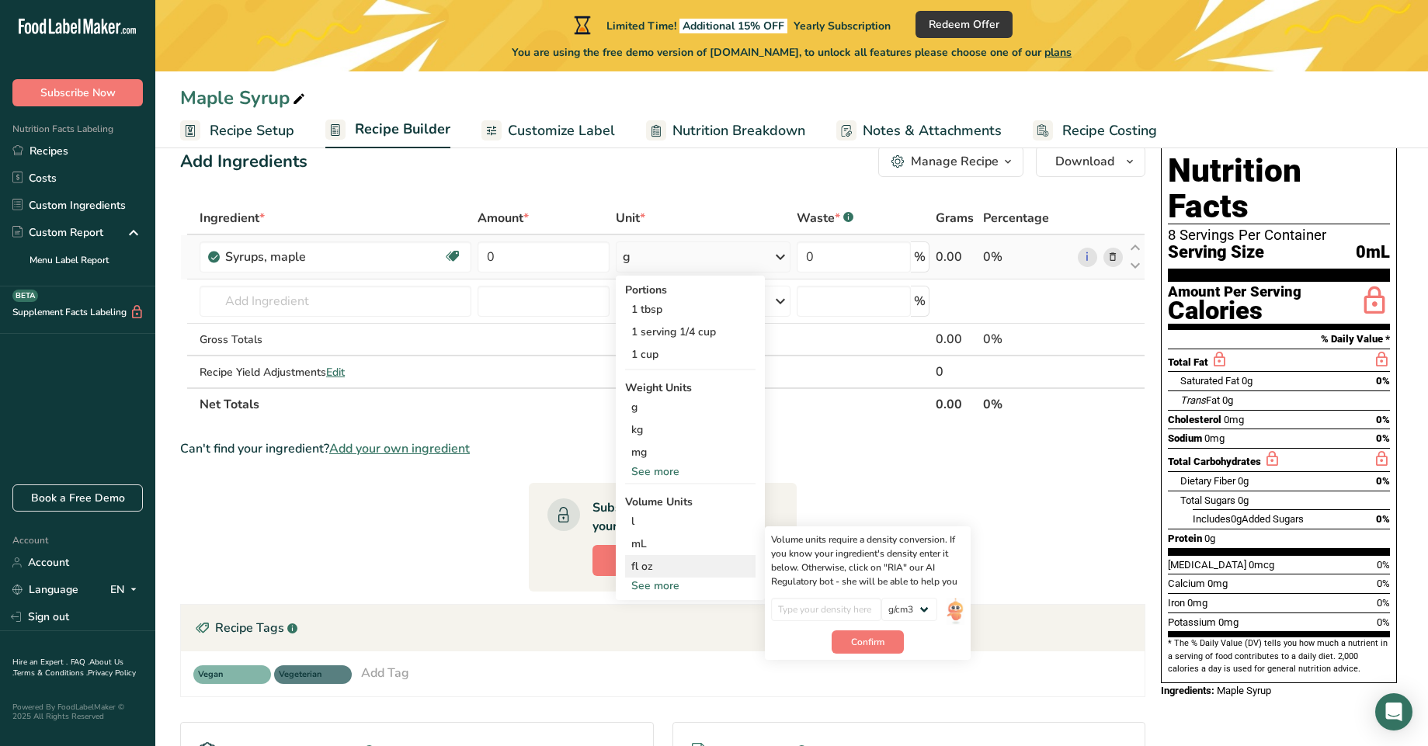
scroll to position [0, 0]
